Goal: Task Accomplishment & Management: Use online tool/utility

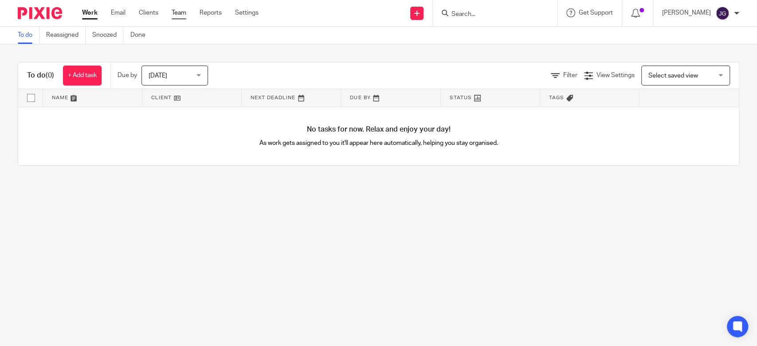
click at [181, 12] on link "Team" at bounding box center [179, 12] width 15 height 9
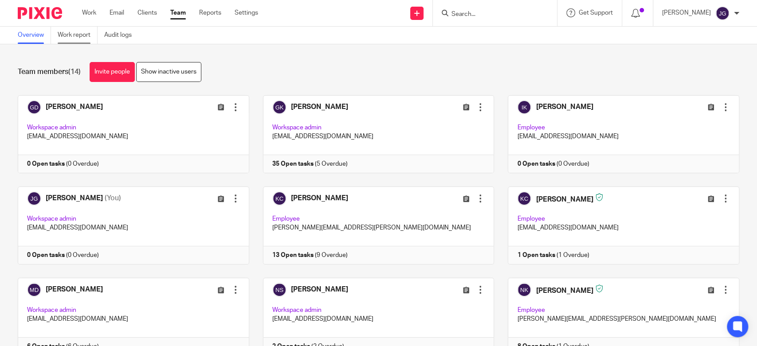
click at [80, 27] on link "Work report" at bounding box center [78, 35] width 40 height 17
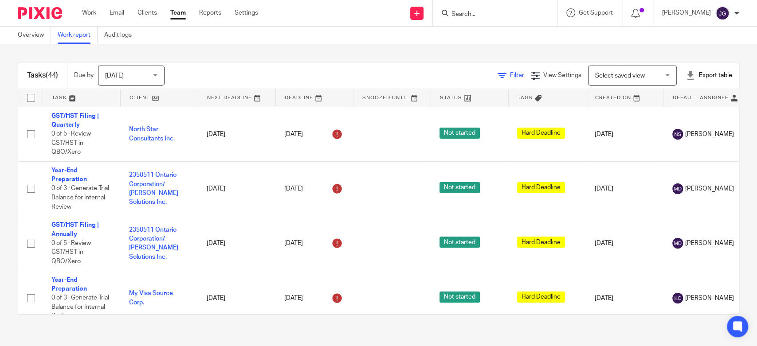
click at [510, 76] on span "Filter" at bounding box center [517, 75] width 14 height 6
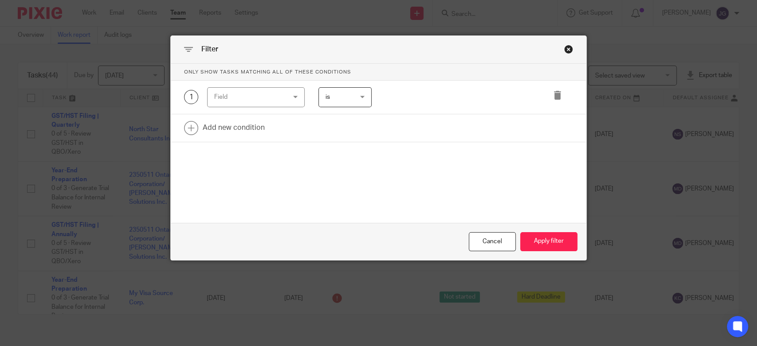
click at [293, 98] on div "Field" at bounding box center [255, 97] width 97 height 20
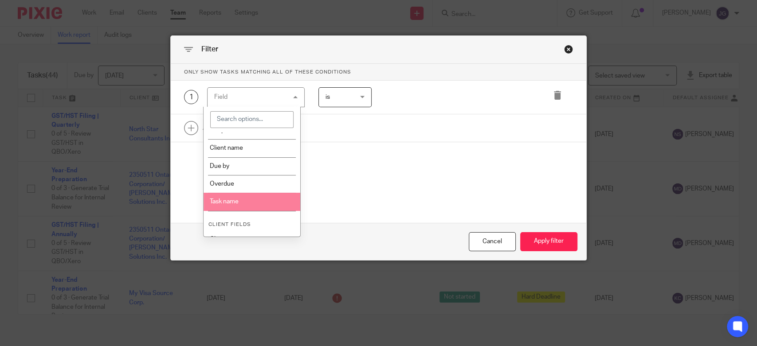
scroll to position [174, 0]
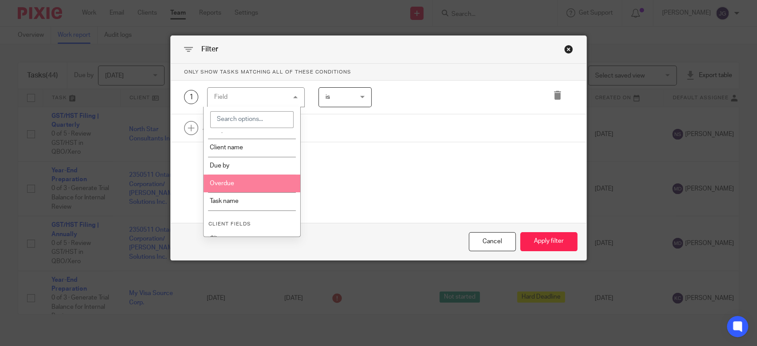
click at [251, 180] on li "Overdue" at bounding box center [252, 184] width 96 height 18
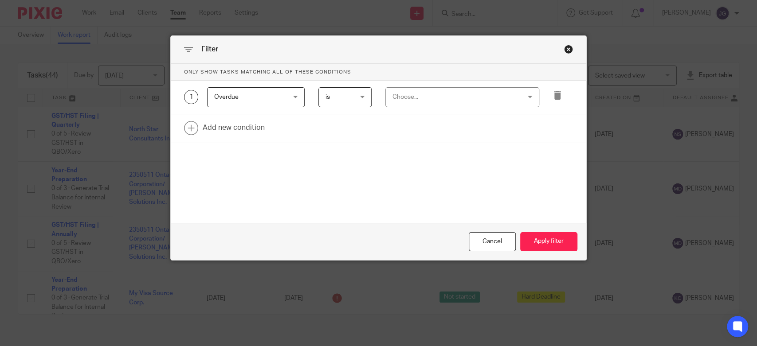
click at [456, 101] on div "Choose..." at bounding box center [451, 97] width 117 height 19
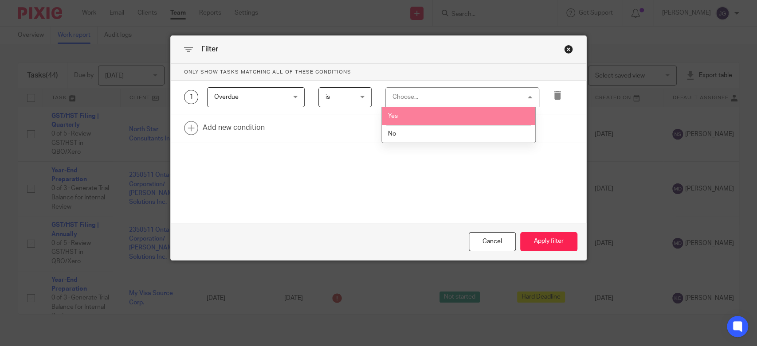
click at [445, 122] on li "Yes" at bounding box center [458, 116] width 153 height 18
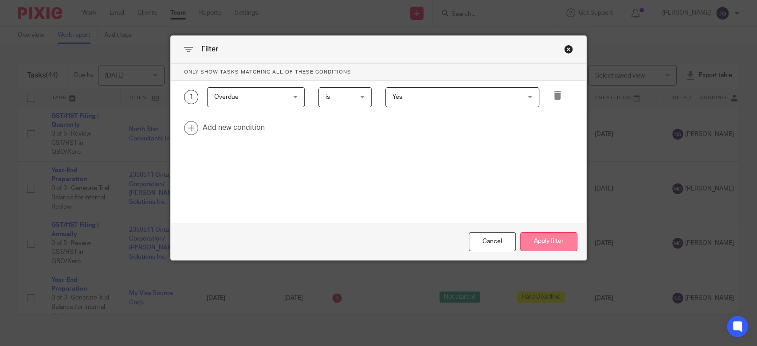
click at [561, 241] on button "Apply filter" at bounding box center [548, 241] width 57 height 19
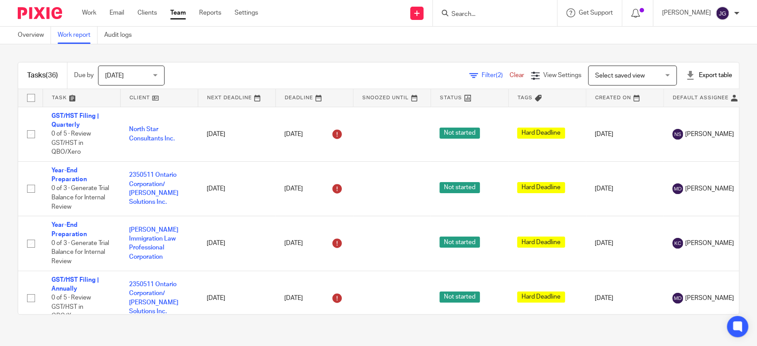
click at [698, 80] on div "Filter (2) Clear View Settings View Settings (2) Filters Clear Save Manage save…" at bounding box center [459, 76] width 559 height 20
click at [692, 74] on div "Export table" at bounding box center [709, 75] width 47 height 9
click at [684, 106] on link "Excel spreadsheet" at bounding box center [684, 108] width 51 height 6
